Goal: Find contact information: Find contact information

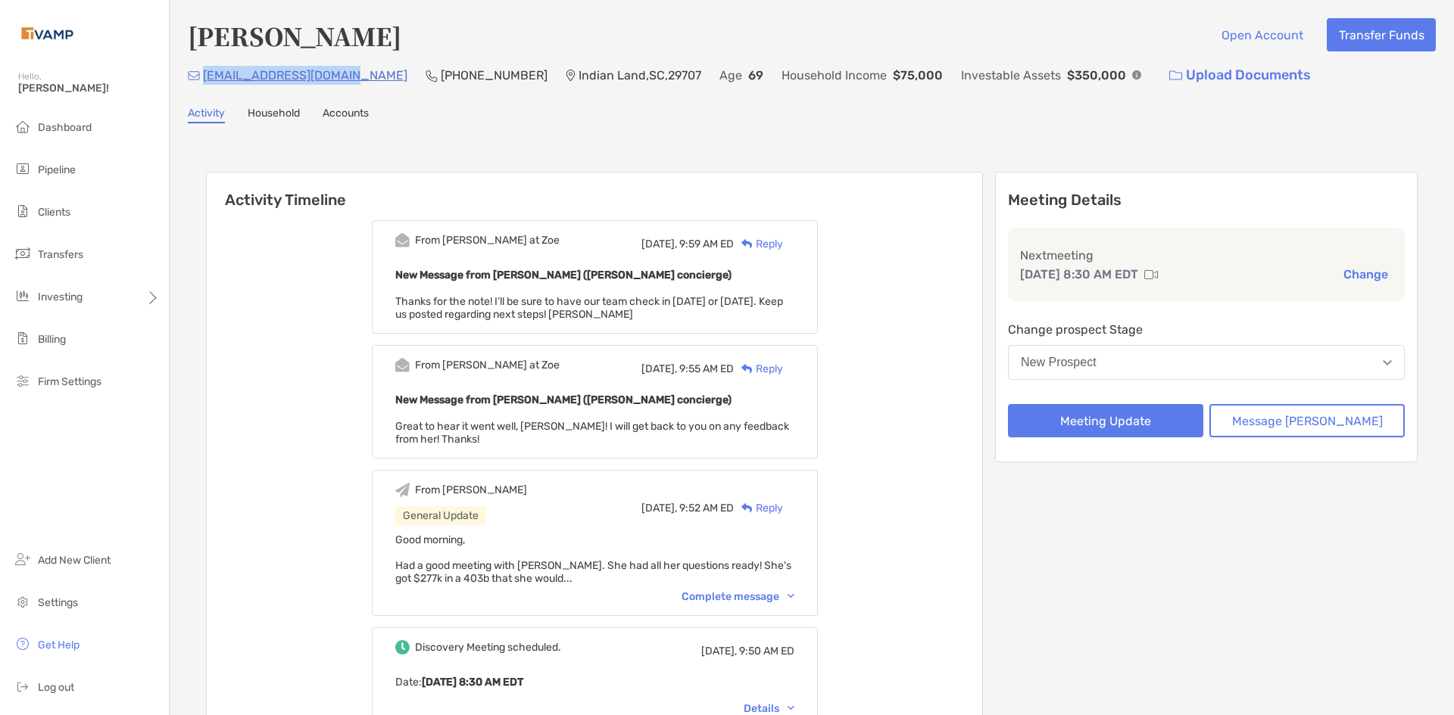
drag, startPoint x: 361, startPoint y: 74, endPoint x: 202, endPoint y: 82, distance: 159.2
click at [206, 86] on div "mhouston5143@gmail.com (614) 378-0111 Indian Land , SC , 29707 Age 69 Household…" at bounding box center [812, 75] width 1248 height 33
copy p "mhouston5143@gmail.com"
click at [51, 168] on span "Pipeline" at bounding box center [57, 170] width 38 height 13
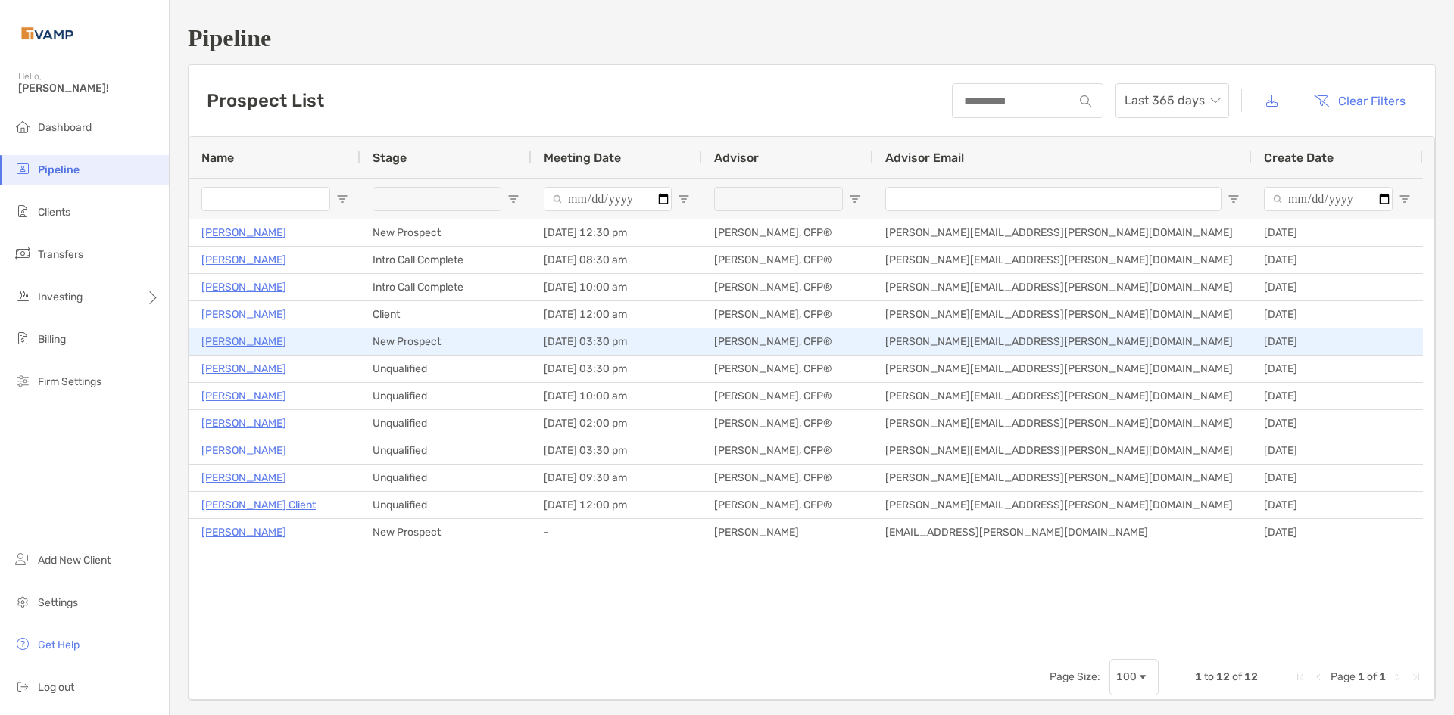
click at [229, 339] on p "[PERSON_NAME]" at bounding box center [243, 341] width 85 height 19
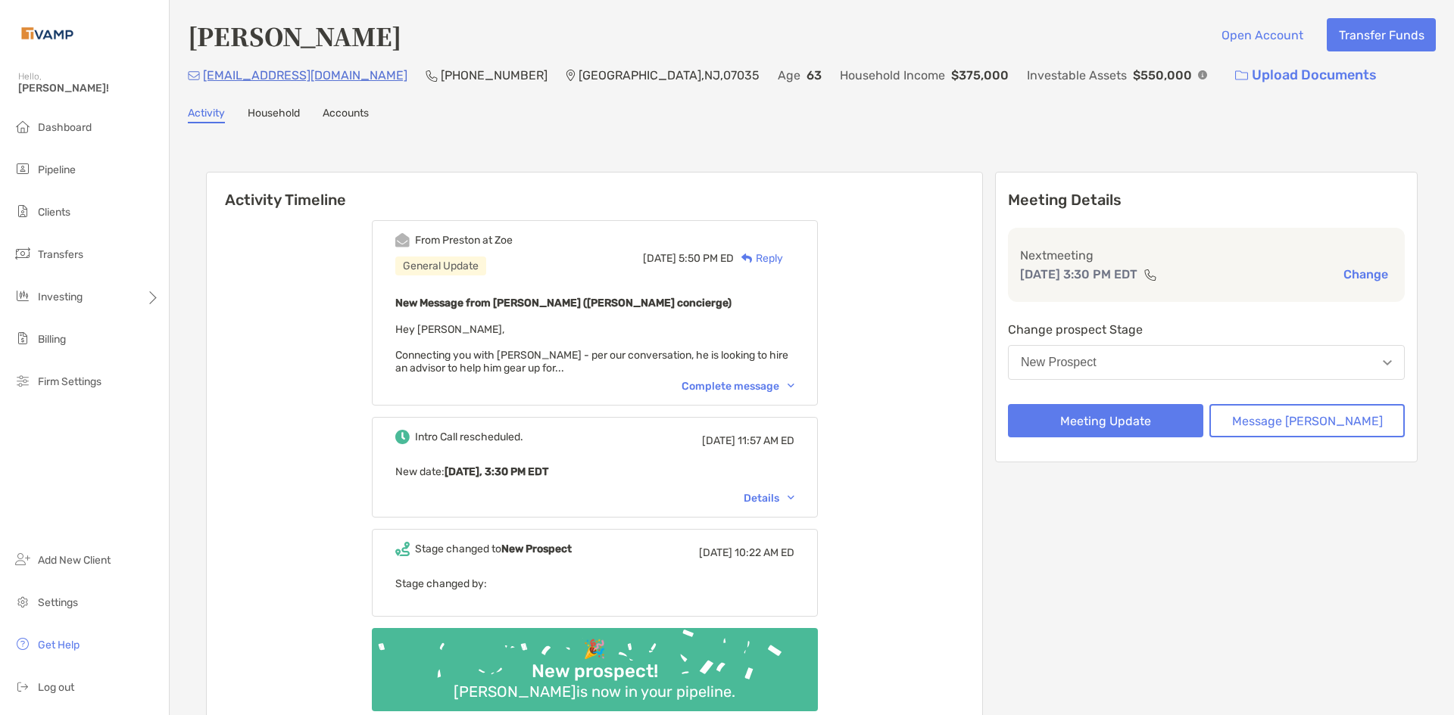
click at [727, 386] on div "Complete message" at bounding box center [737, 386] width 113 height 13
